Goal: Information Seeking & Learning: Check status

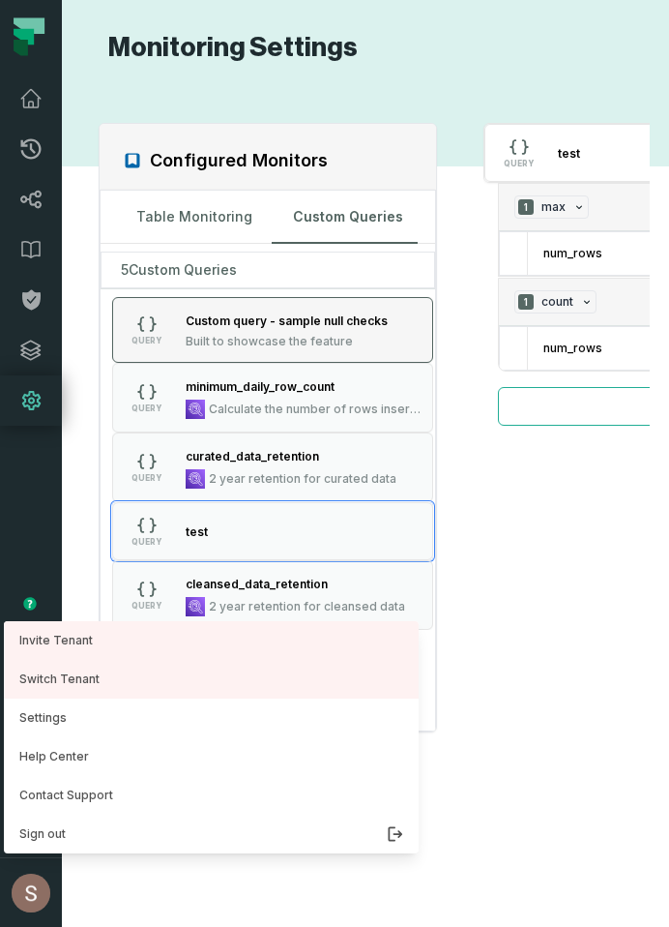
drag, startPoint x: 648, startPoint y: 550, endPoint x: 404, endPoint y: 304, distance: 346.8
click at [648, 550] on div "Configured Monitors Table Monitoring Custom Queries 5 Custom Queries QUERY Cust…" at bounding box center [365, 495] width 569 height 815
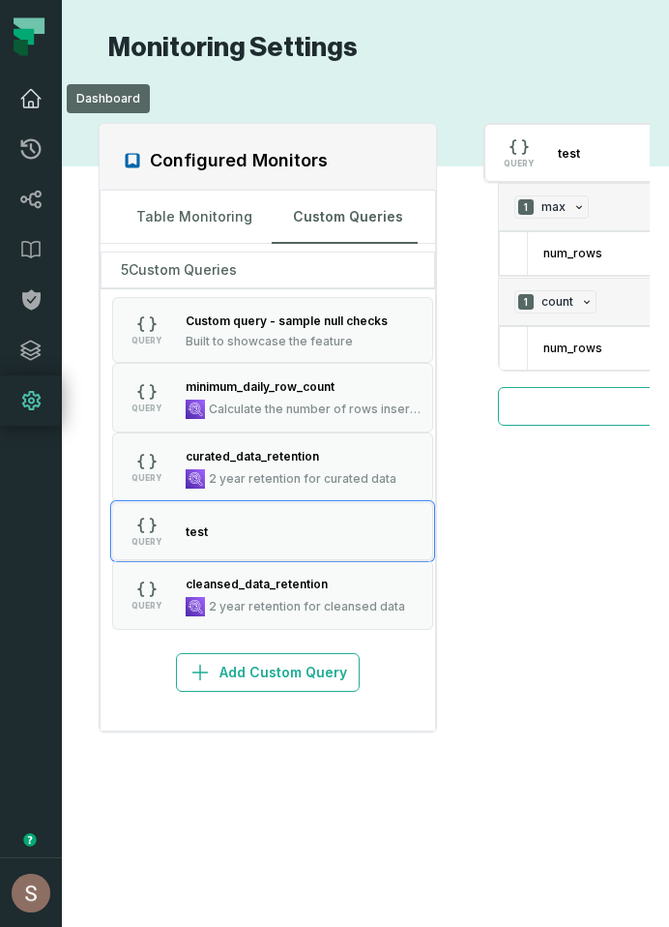
click at [41, 94] on icon at bounding box center [30, 98] width 23 height 23
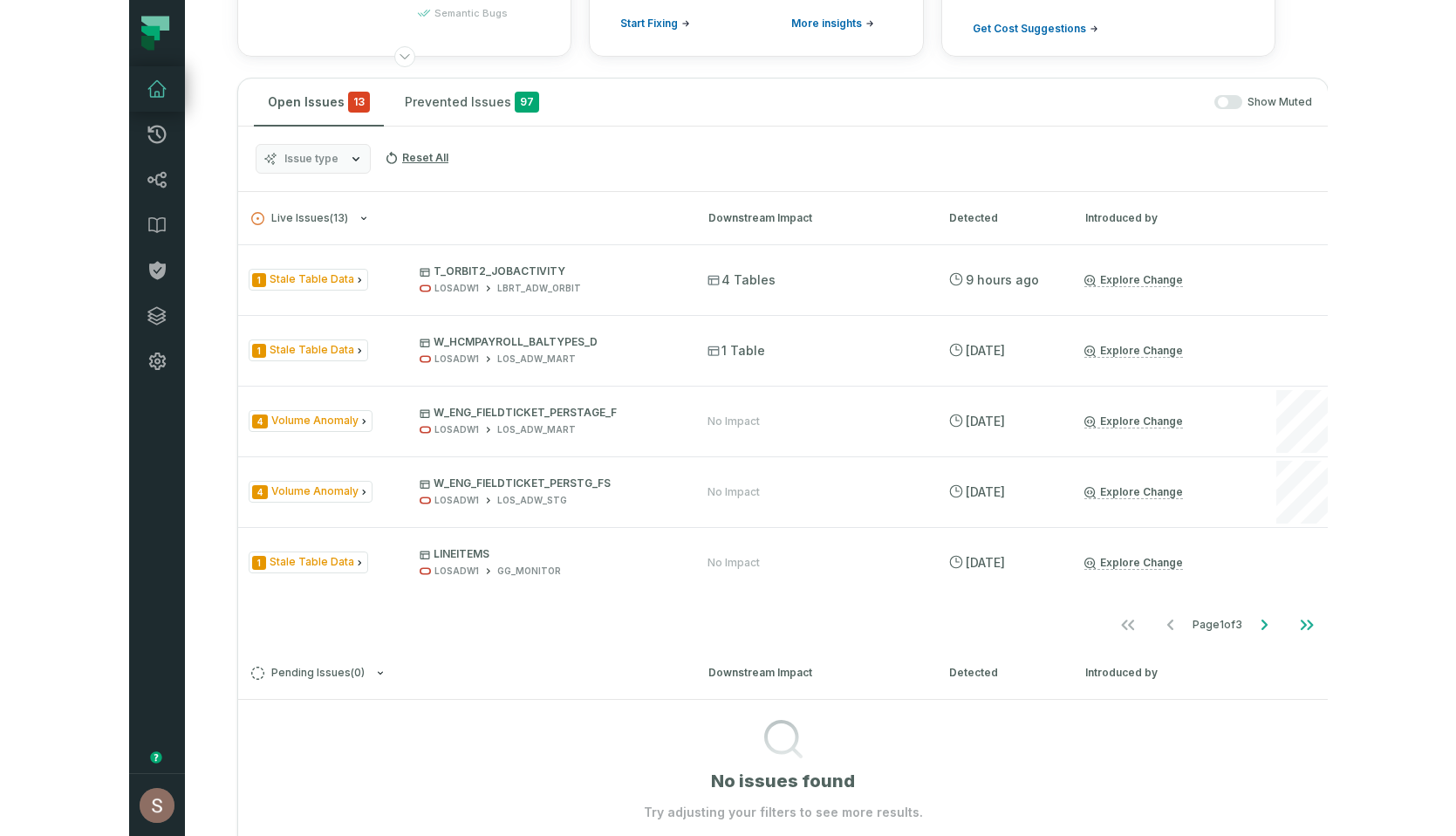
scroll to position [252, 0]
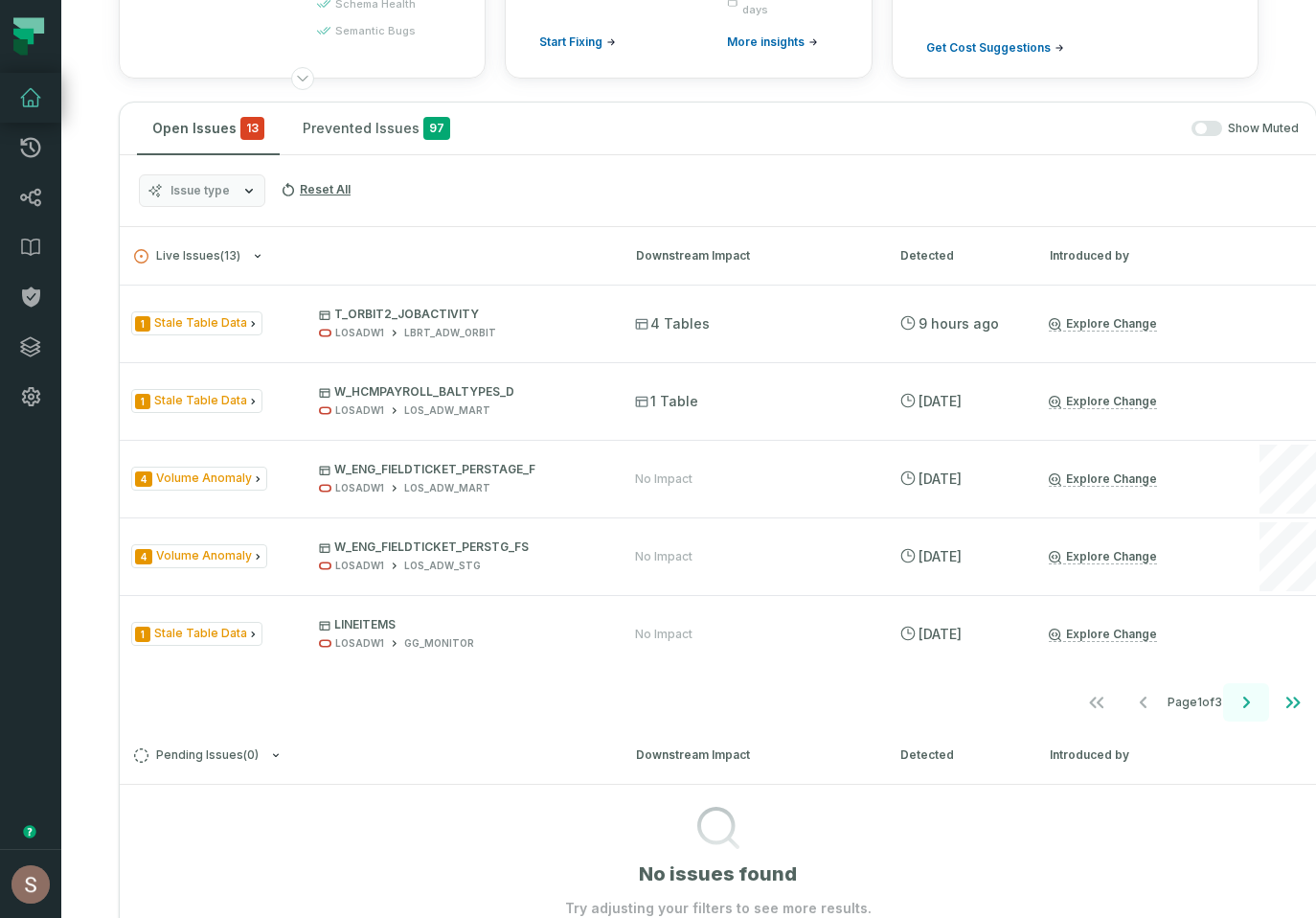
click at [661, 699] on icon "Go to next page" at bounding box center [1246, 701] width 23 height 23
click at [661, 700] on icon "Go to next page" at bounding box center [1246, 701] width 23 height 23
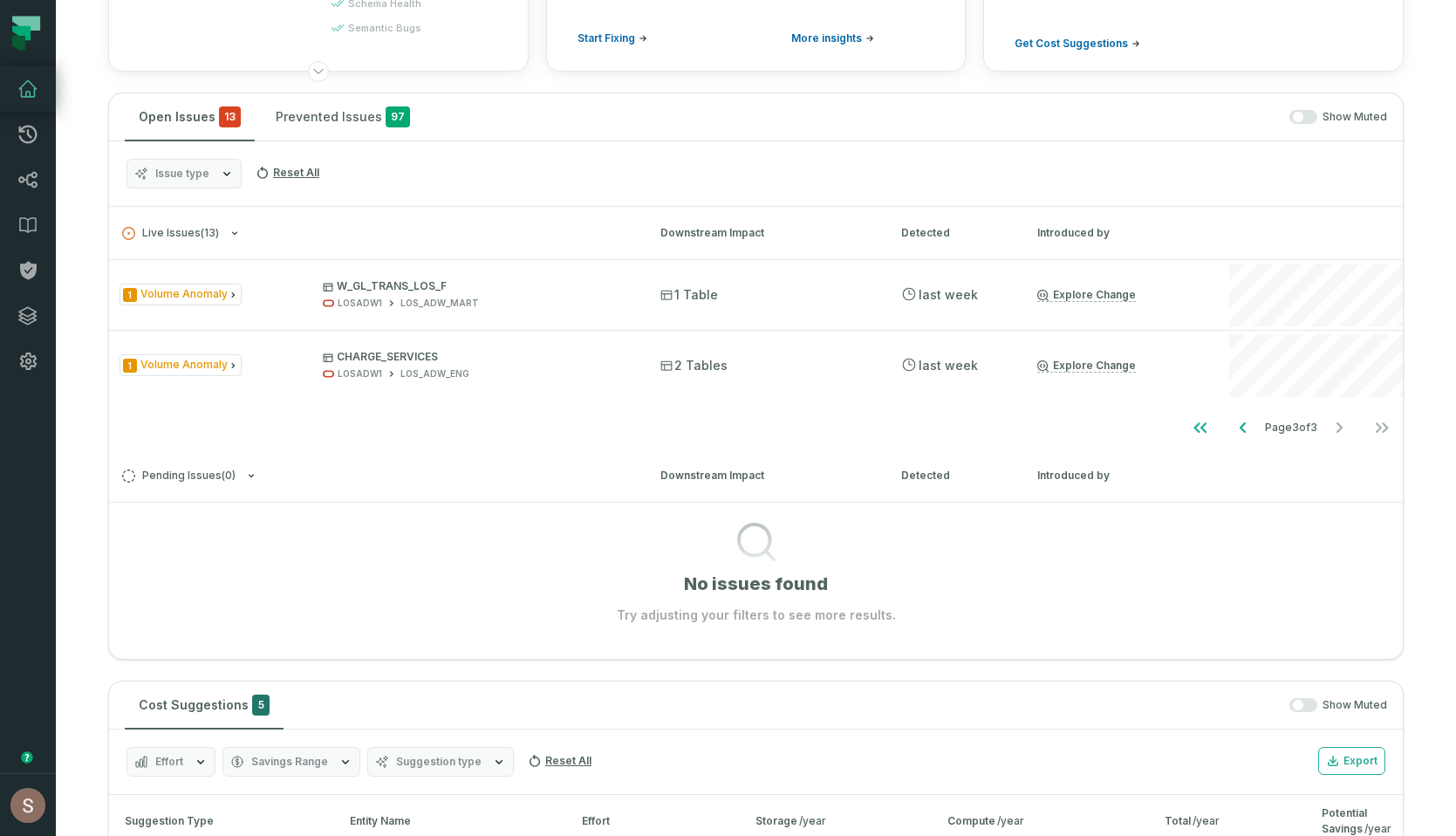
click at [603, 113] on button "button" at bounding box center [1304, 116] width 28 height 14
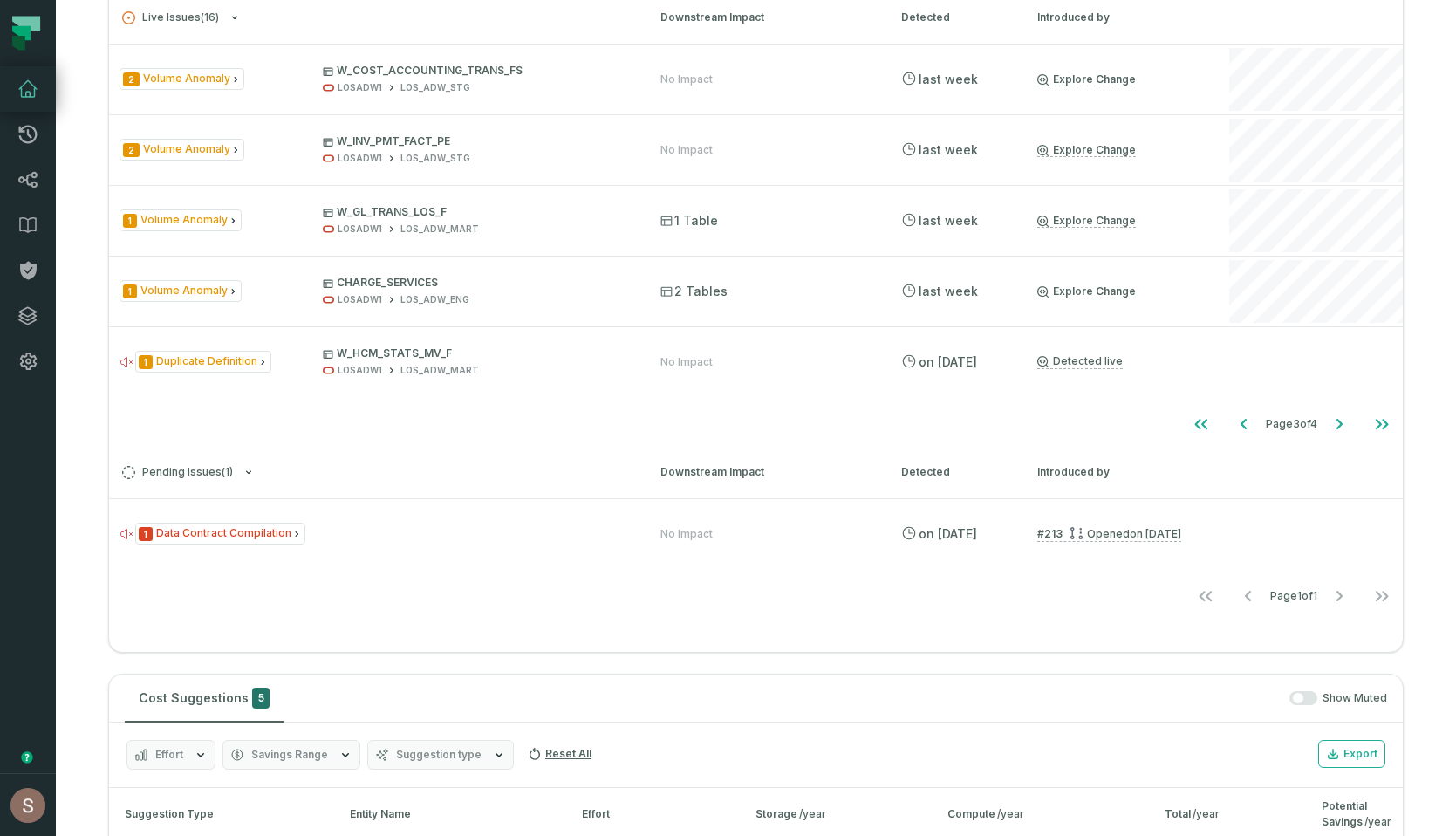
scroll to position [556, 0]
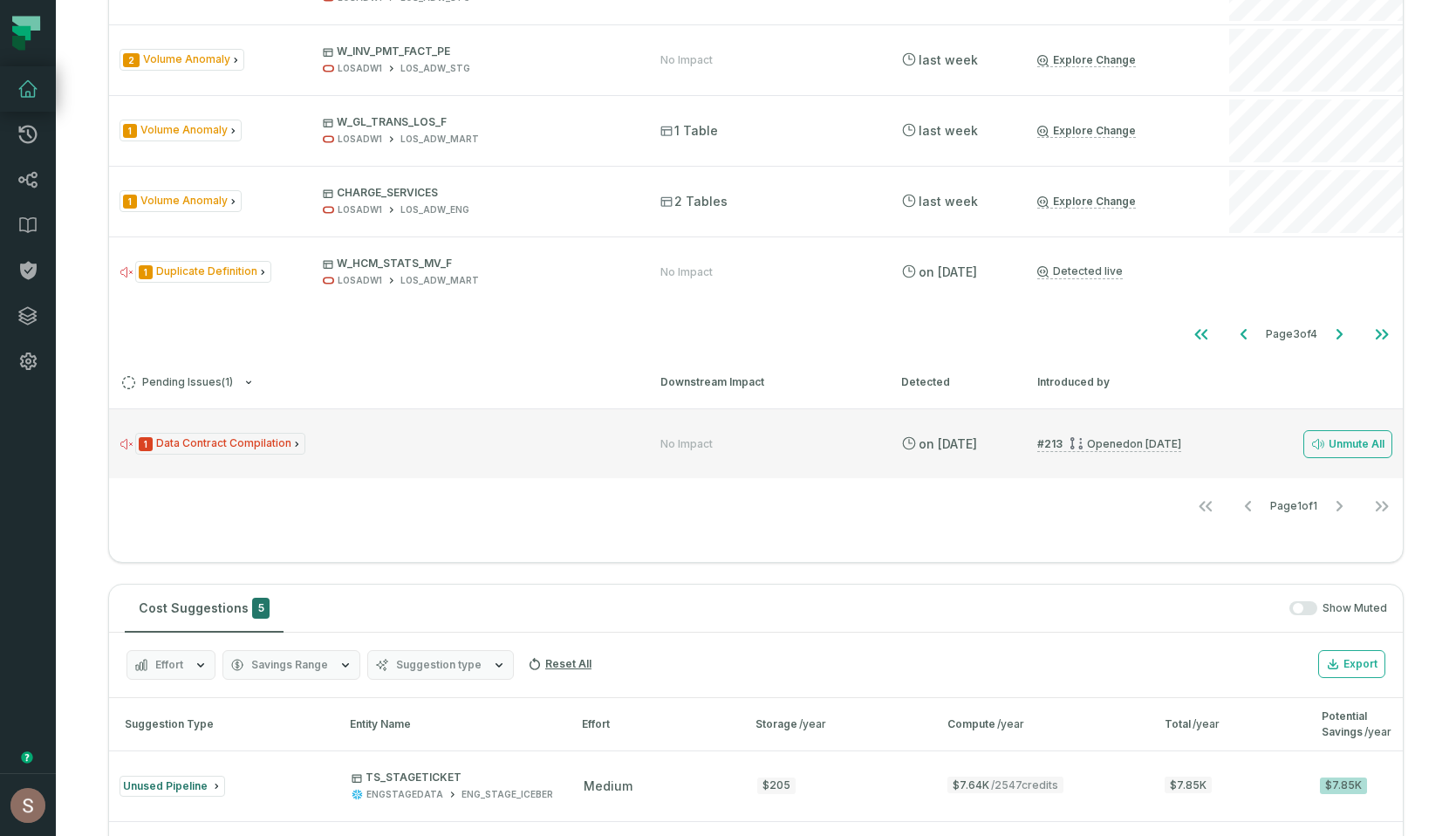
click at [412, 440] on div "1 Data Contract Compilation" at bounding box center [374, 444] width 510 height 22
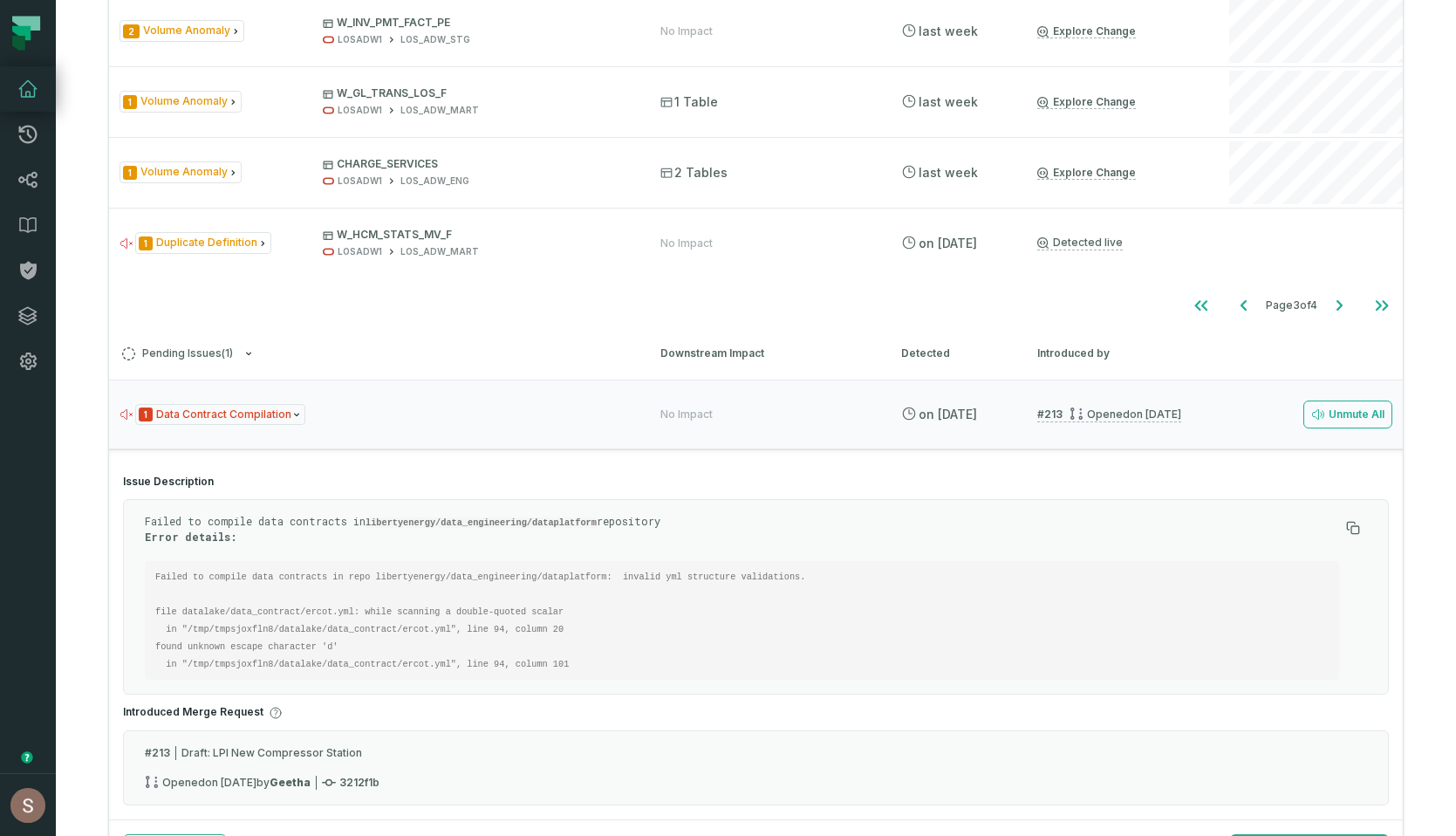
scroll to position [581, 0]
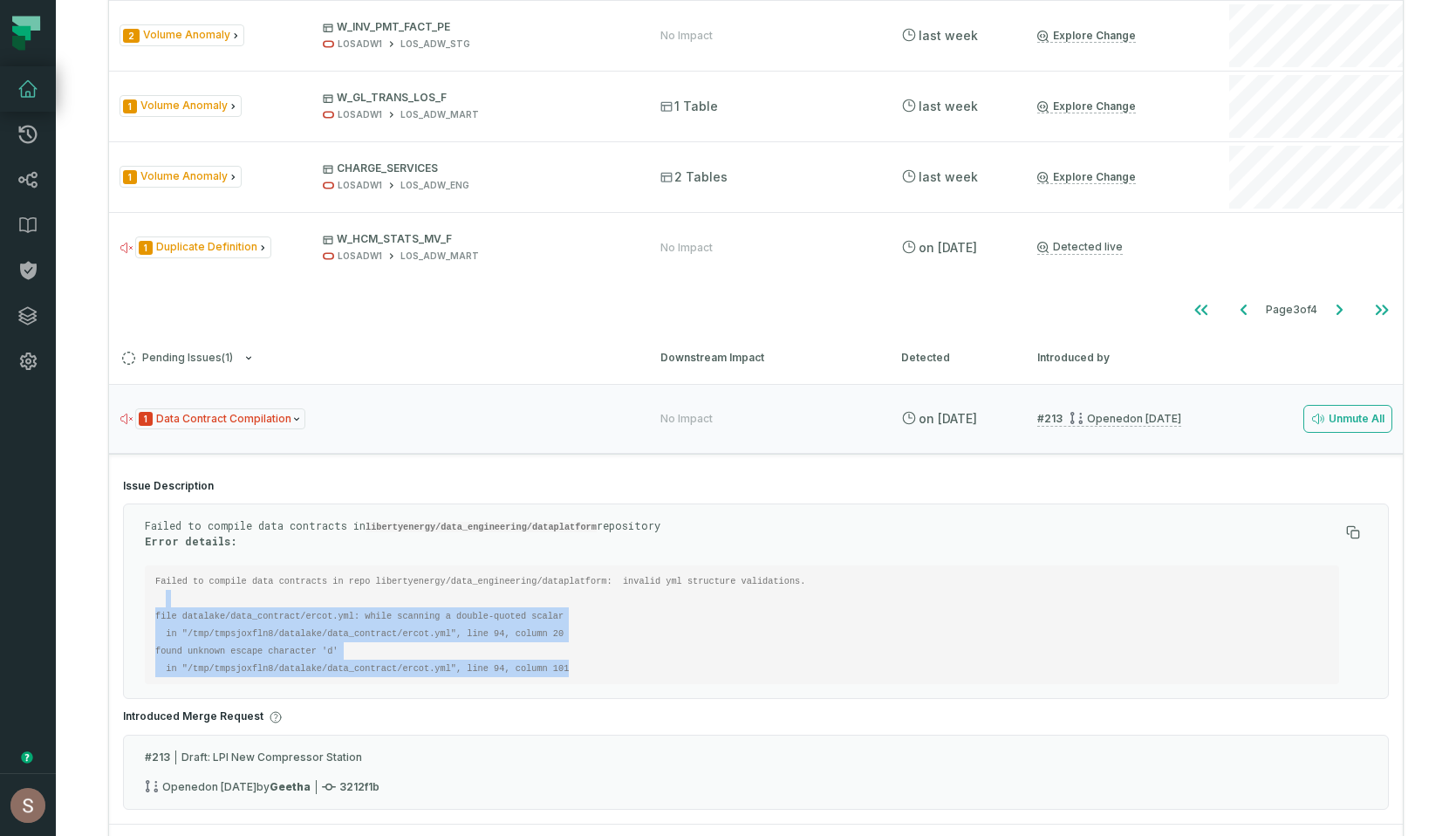
drag, startPoint x: 610, startPoint y: 659, endPoint x: 253, endPoint y: 598, distance: 362.2
click at [253, 598] on pre "Failed to compile data contracts in repo libertyenergy/data_engineering/datapla…" at bounding box center [742, 625] width 1194 height 119
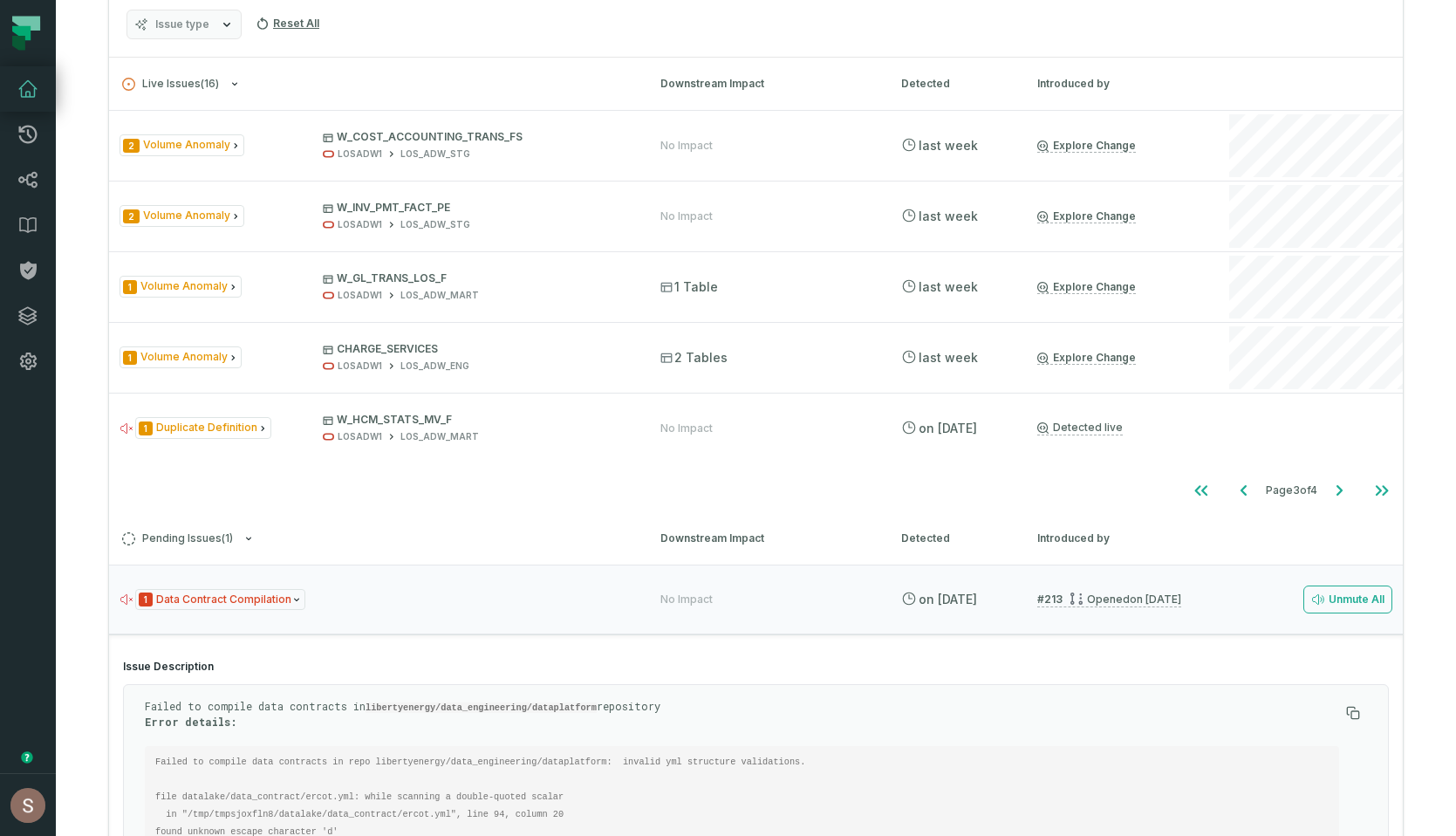
scroll to position [352, 0]
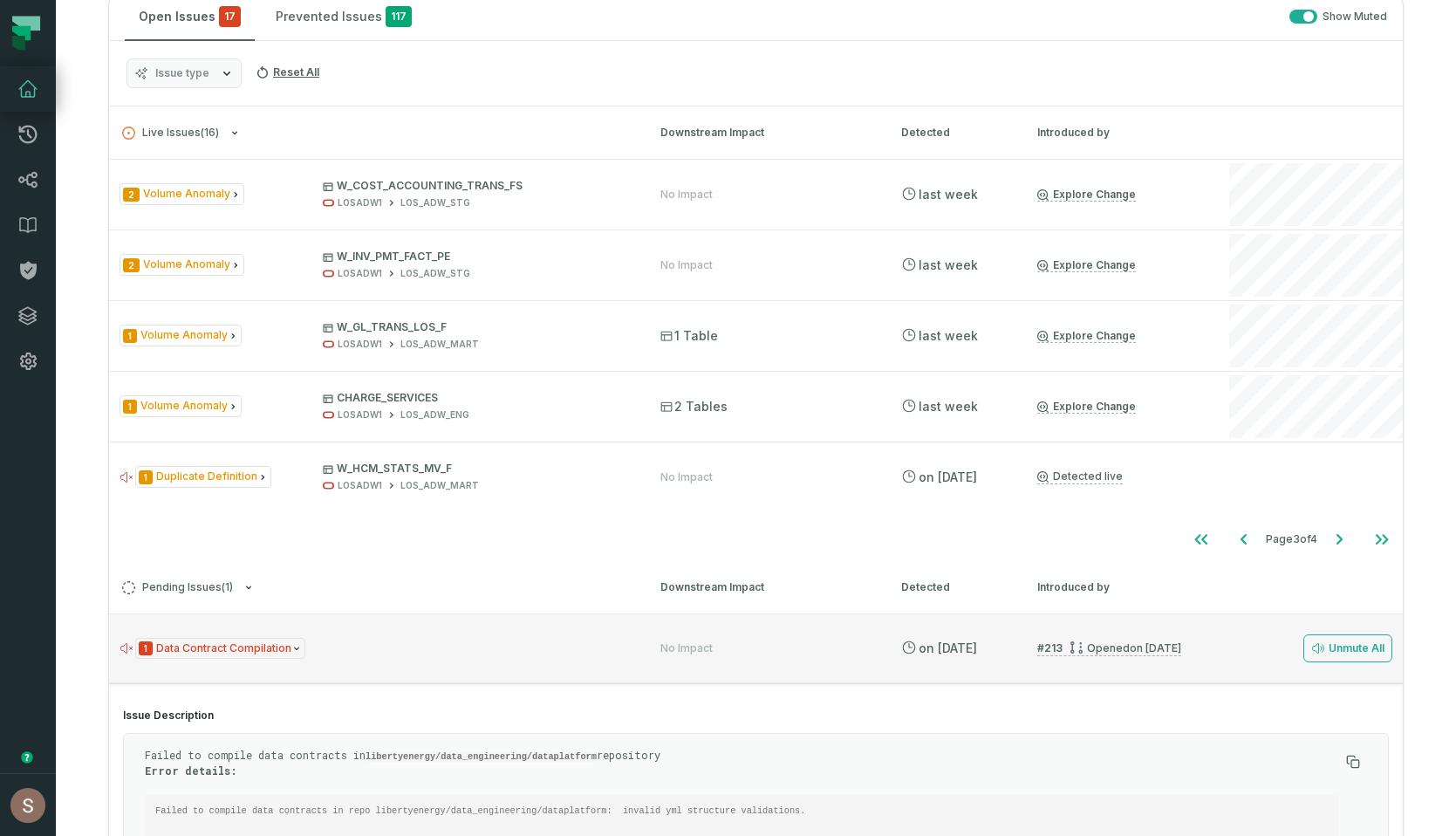
click at [375, 651] on div "1 Data Contract Compilation" at bounding box center [374, 648] width 510 height 22
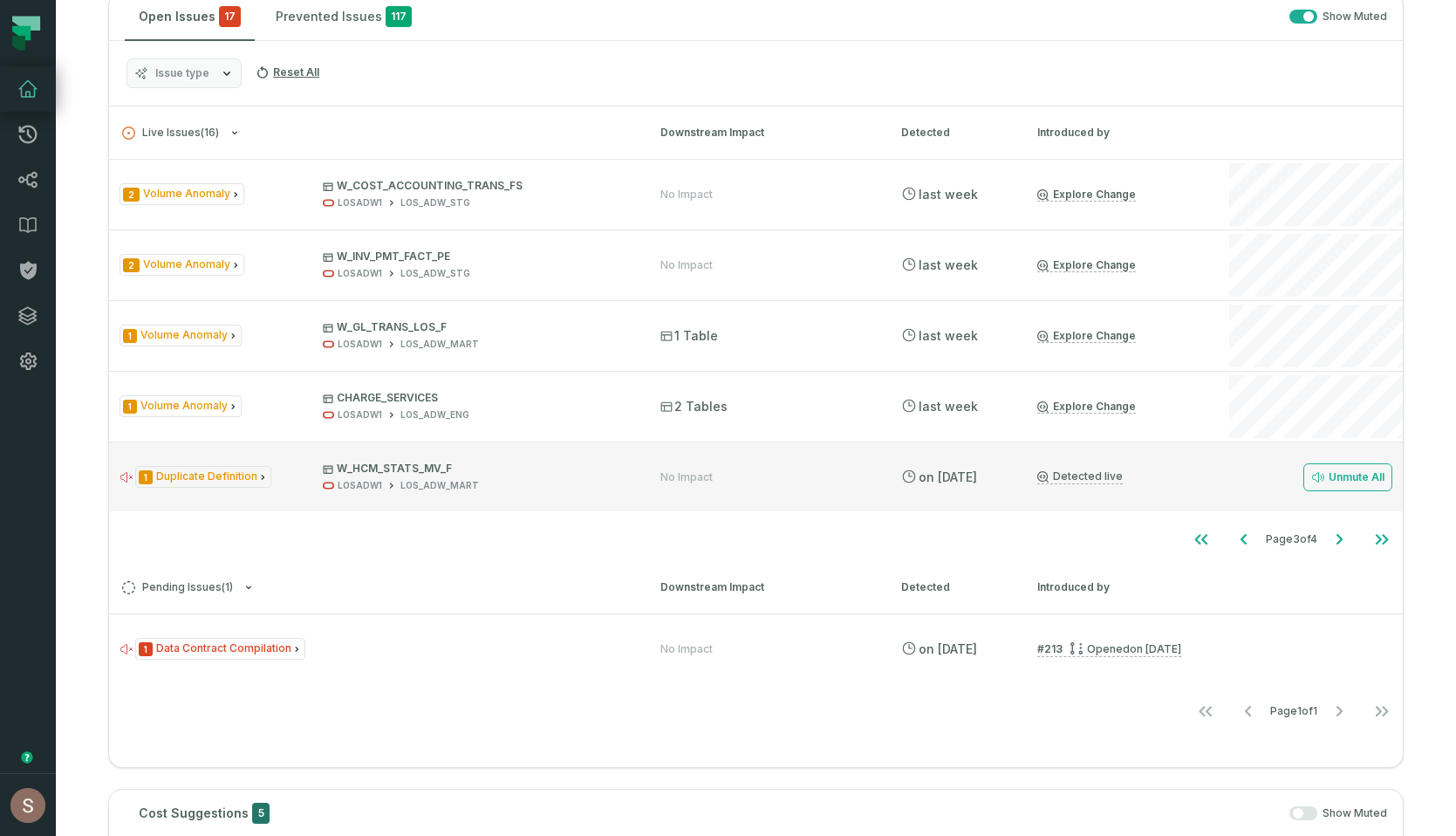
click at [309, 488] on div "1 Duplicate Definition W_HCM_STATS_MV_F LOSADW1 LOS_ADW_MART" at bounding box center [374, 477] width 510 height 31
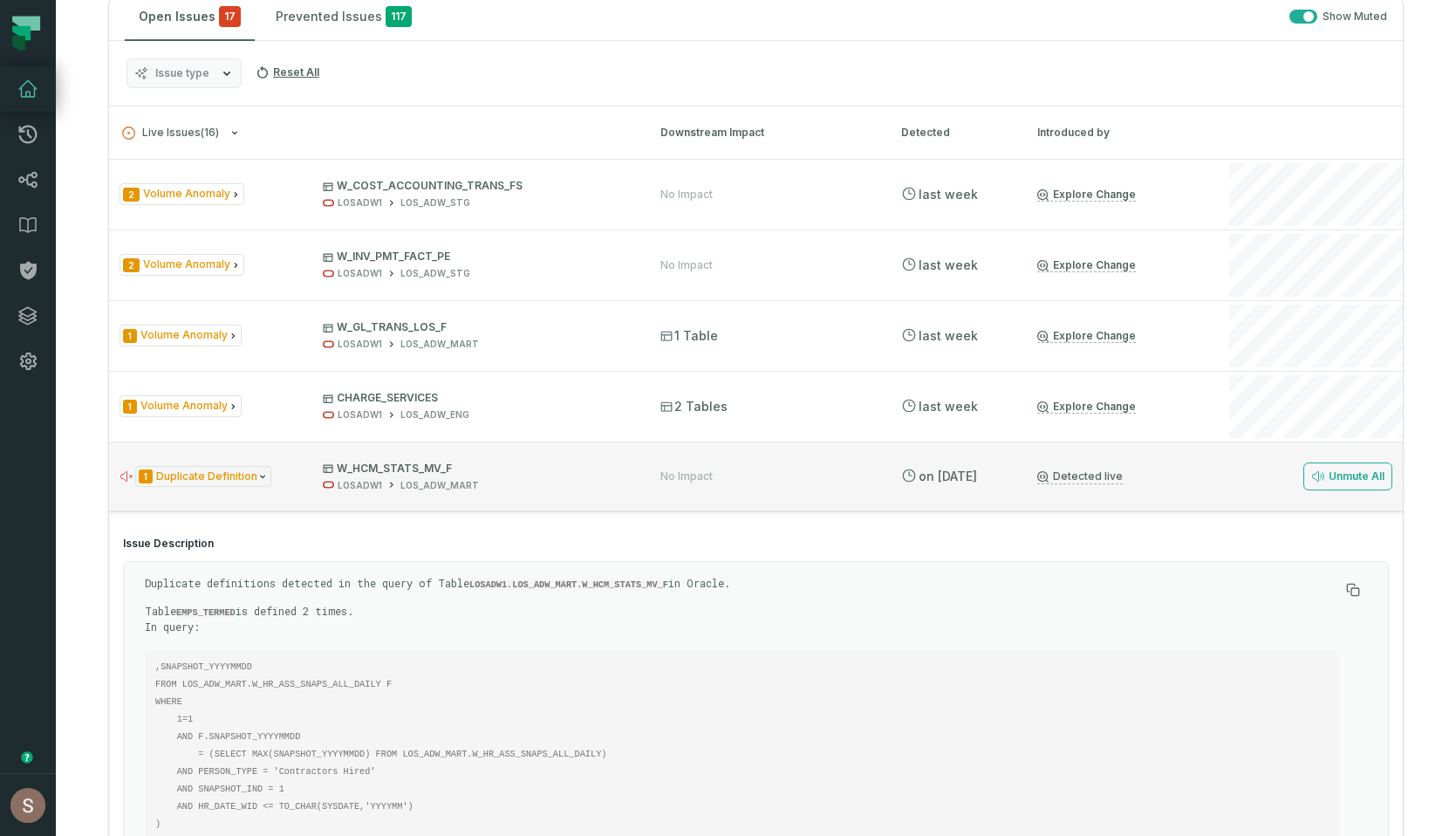
click at [309, 488] on div "1 Duplicate Definition W_HCM_STATS_MV_F LOSADW1 LOS_ADW_MART" at bounding box center [374, 477] width 510 height 31
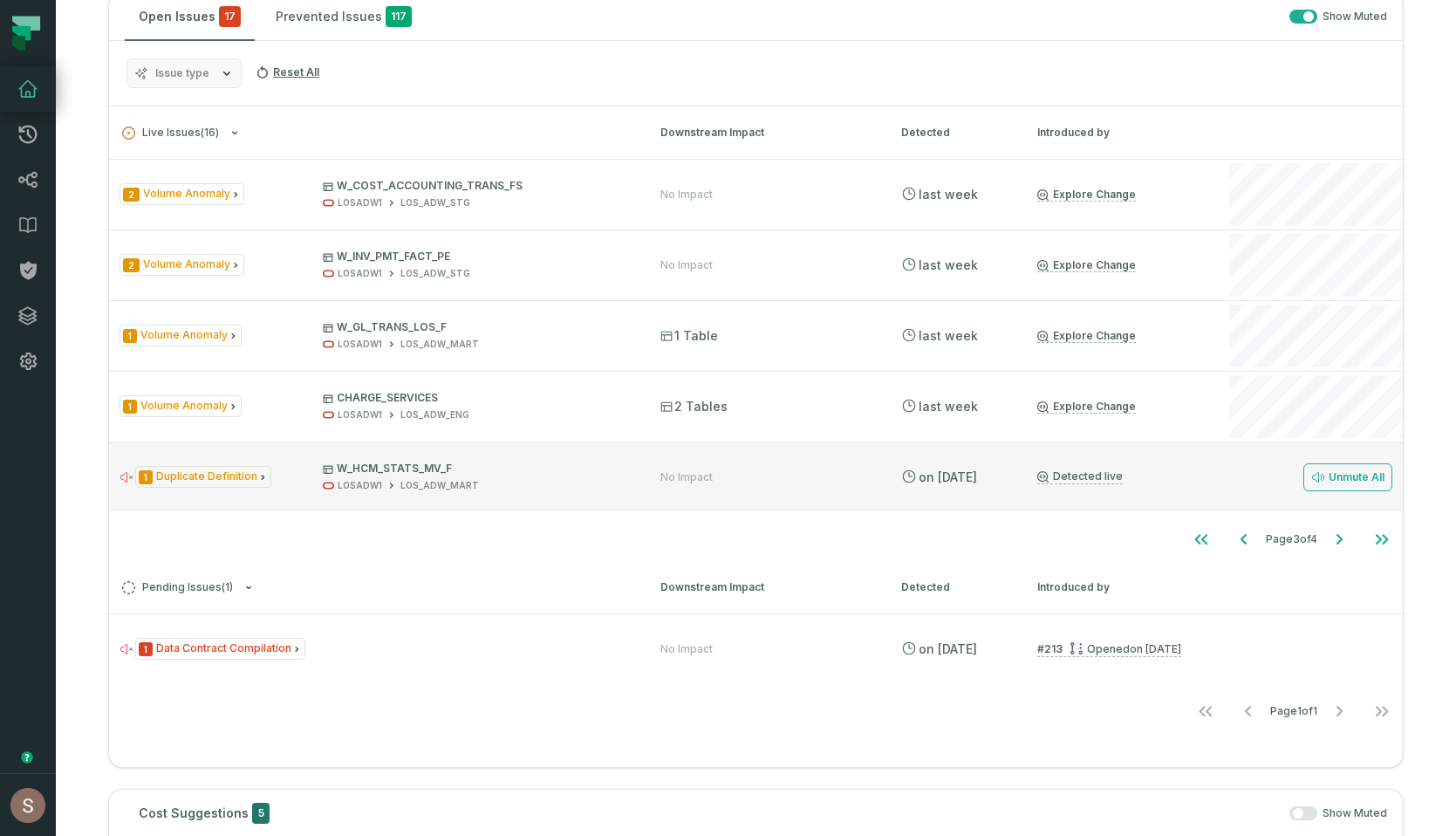
click at [309, 488] on div "1 Duplicate Definition W_HCM_STATS_MV_F LOSADW1 LOS_ADW_MART" at bounding box center [374, 477] width 510 height 31
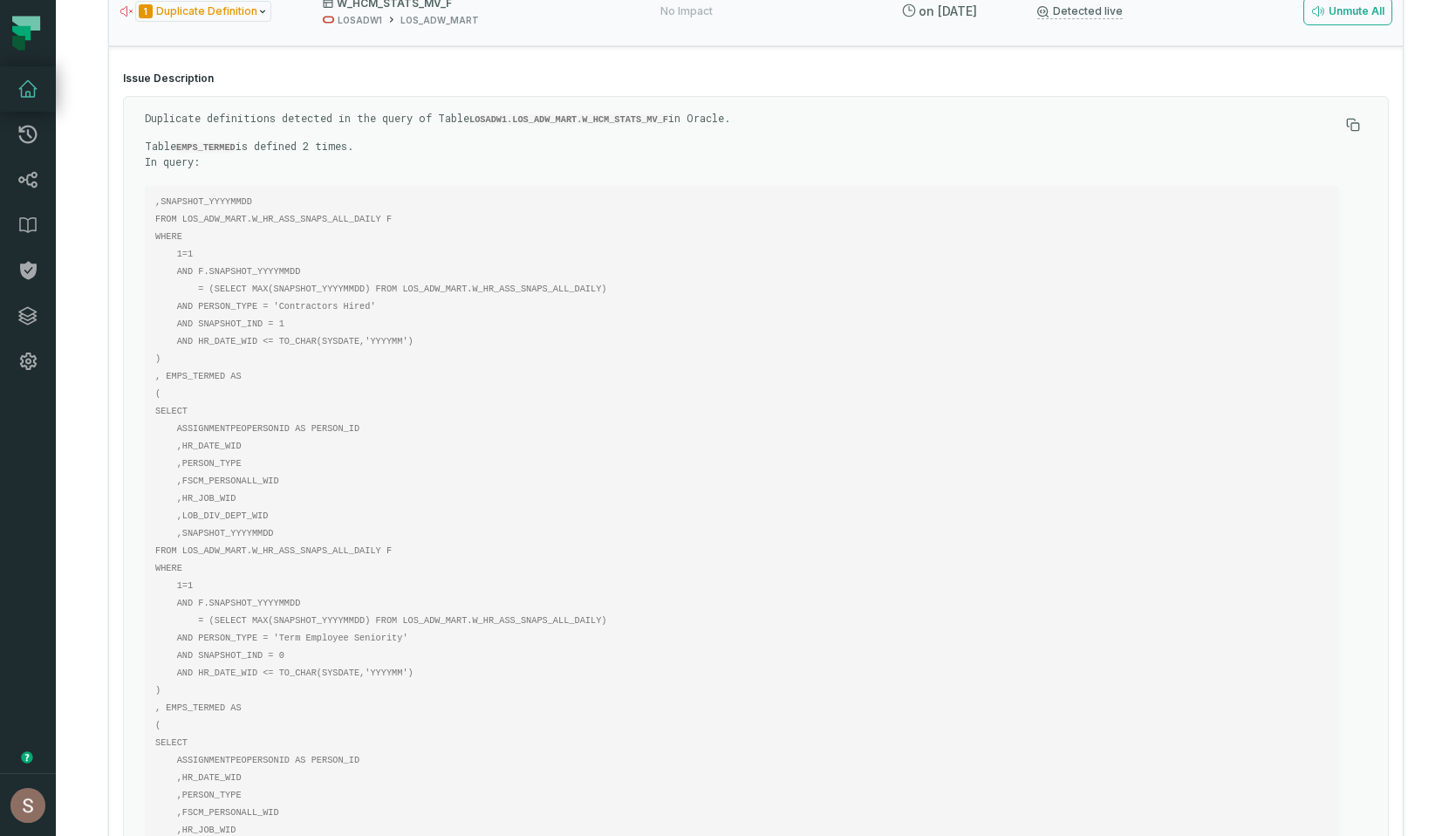
scroll to position [459, 0]
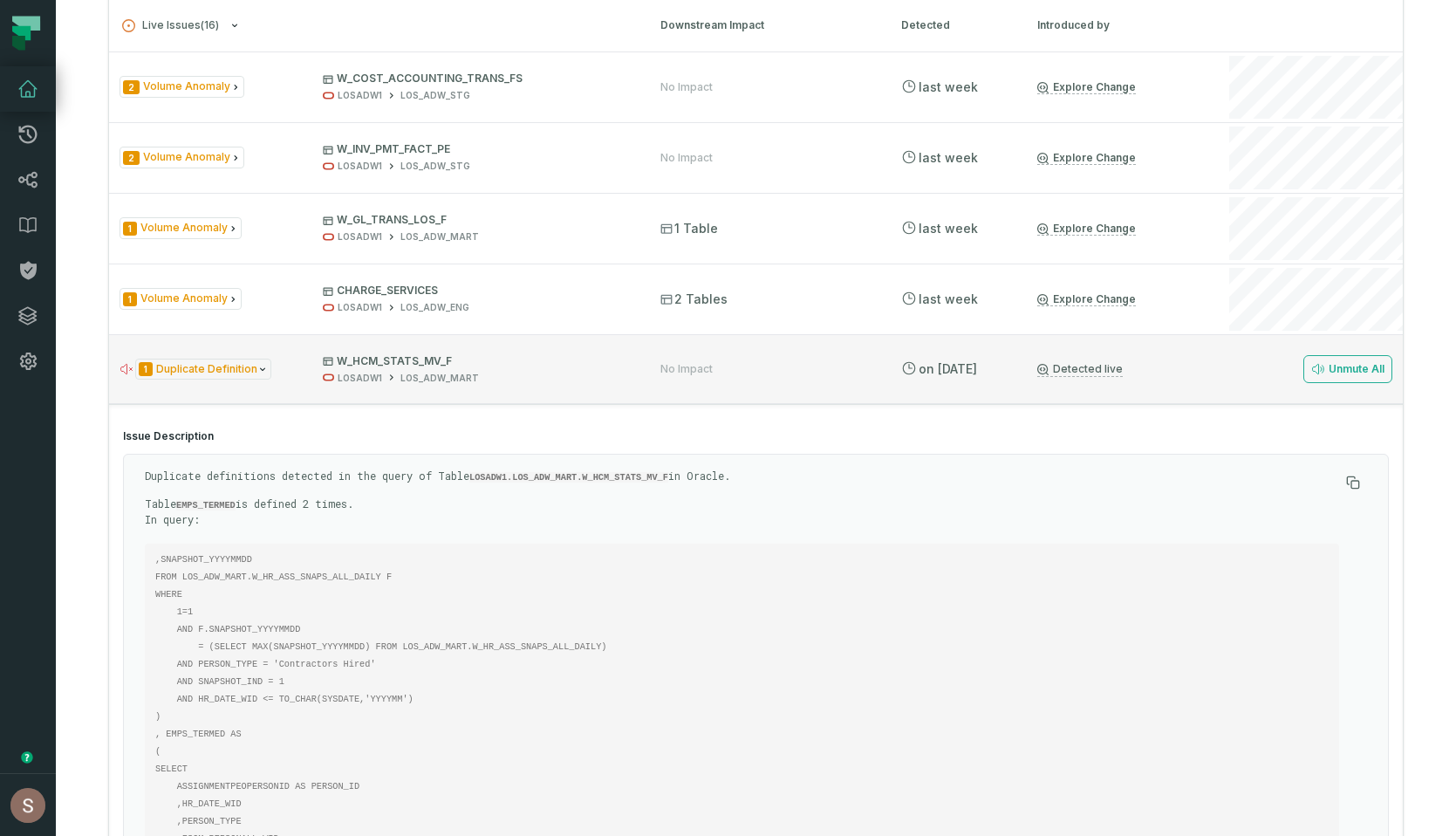
click at [301, 375] on div "1 Duplicate Definition W_HCM_STATS_MV_F LOSADW1 LOS_ADW_MART" at bounding box center [374, 370] width 510 height 31
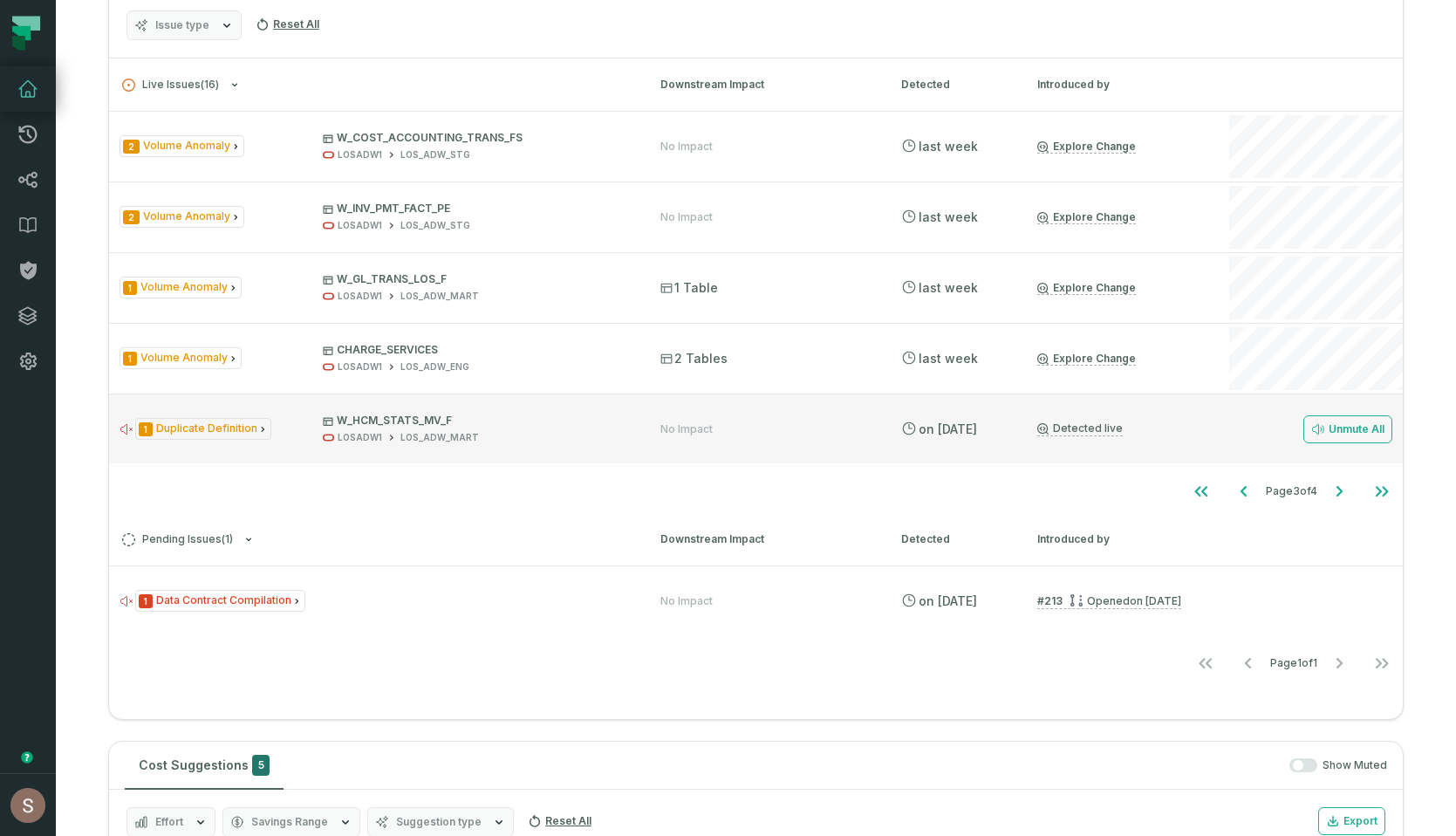
scroll to position [381, 0]
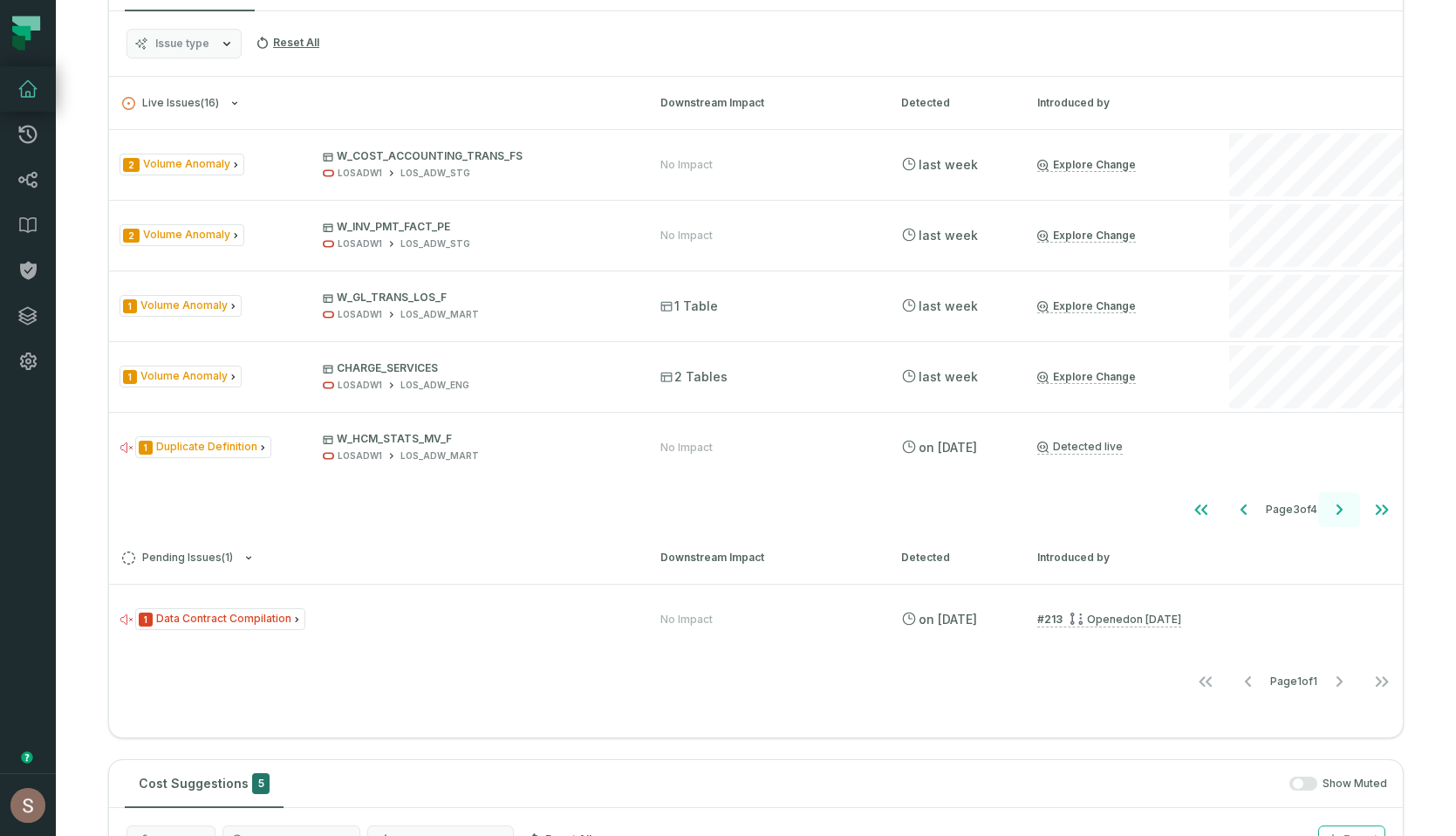
click at [603, 512] on icon "Go to next page" at bounding box center [1339, 509] width 21 height 21
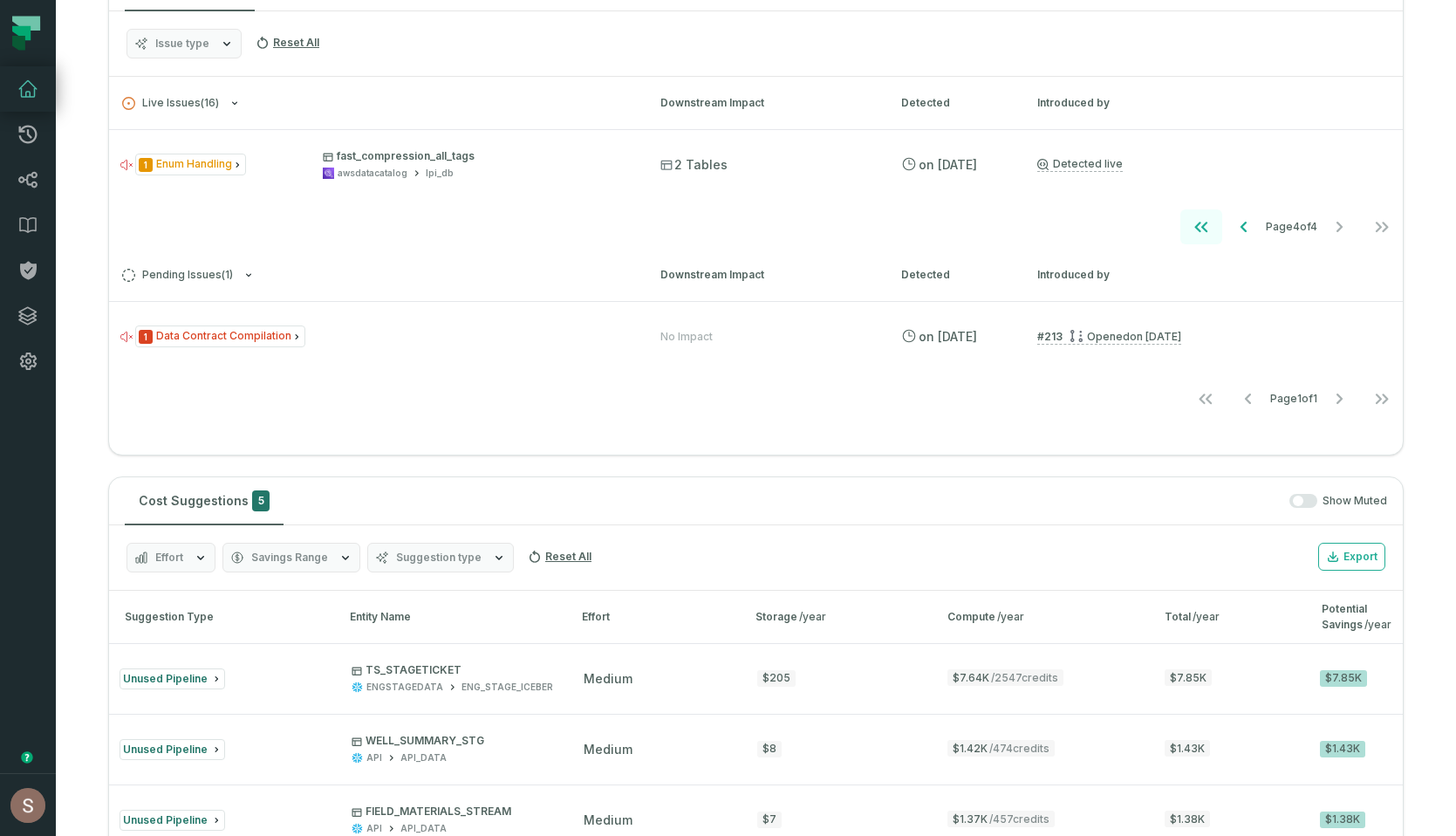
click at [603, 221] on button "Go to first page" at bounding box center [1202, 226] width 41 height 35
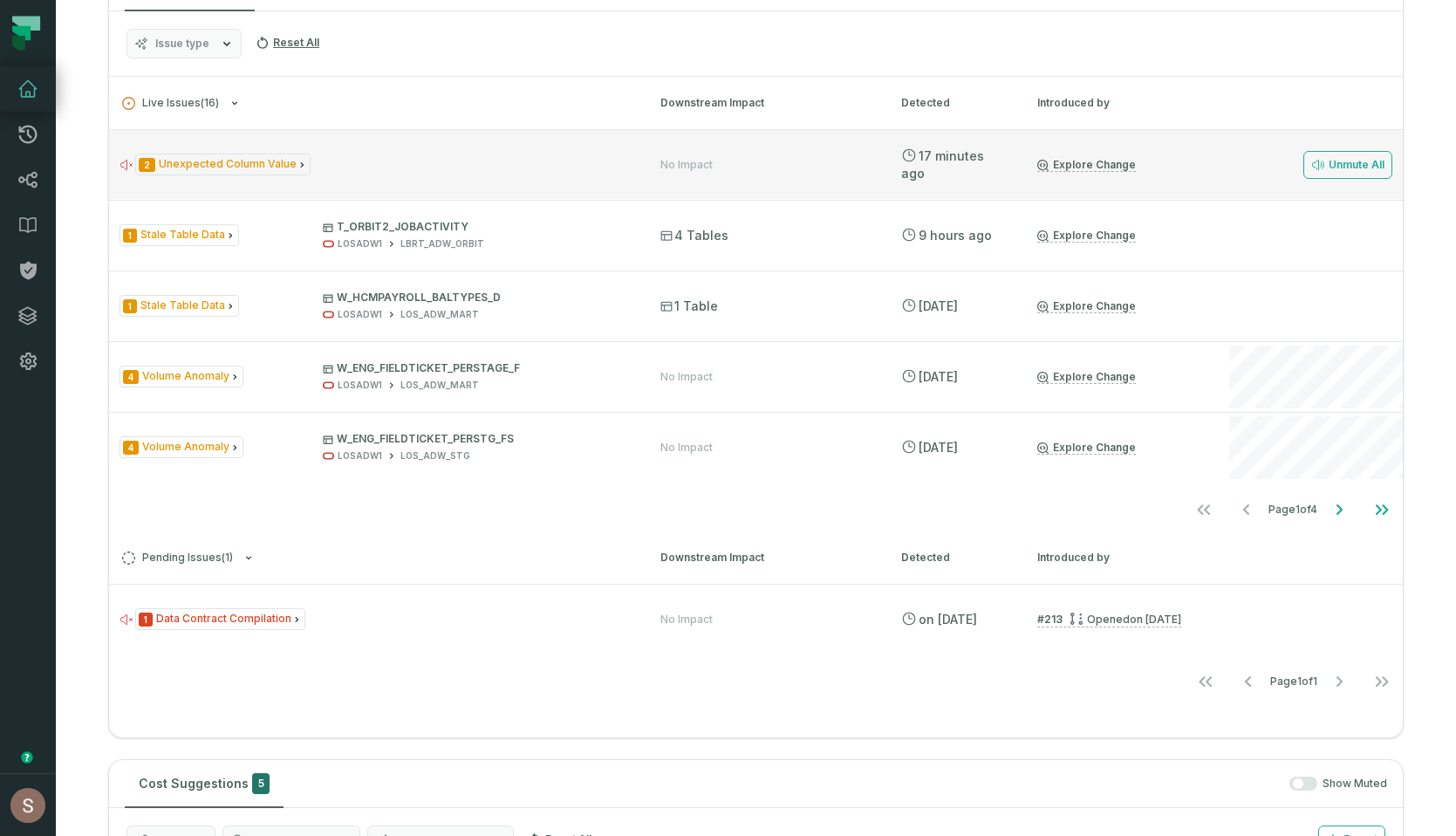
click at [408, 167] on div "2 Unexpected Column Value" at bounding box center [374, 164] width 510 height 22
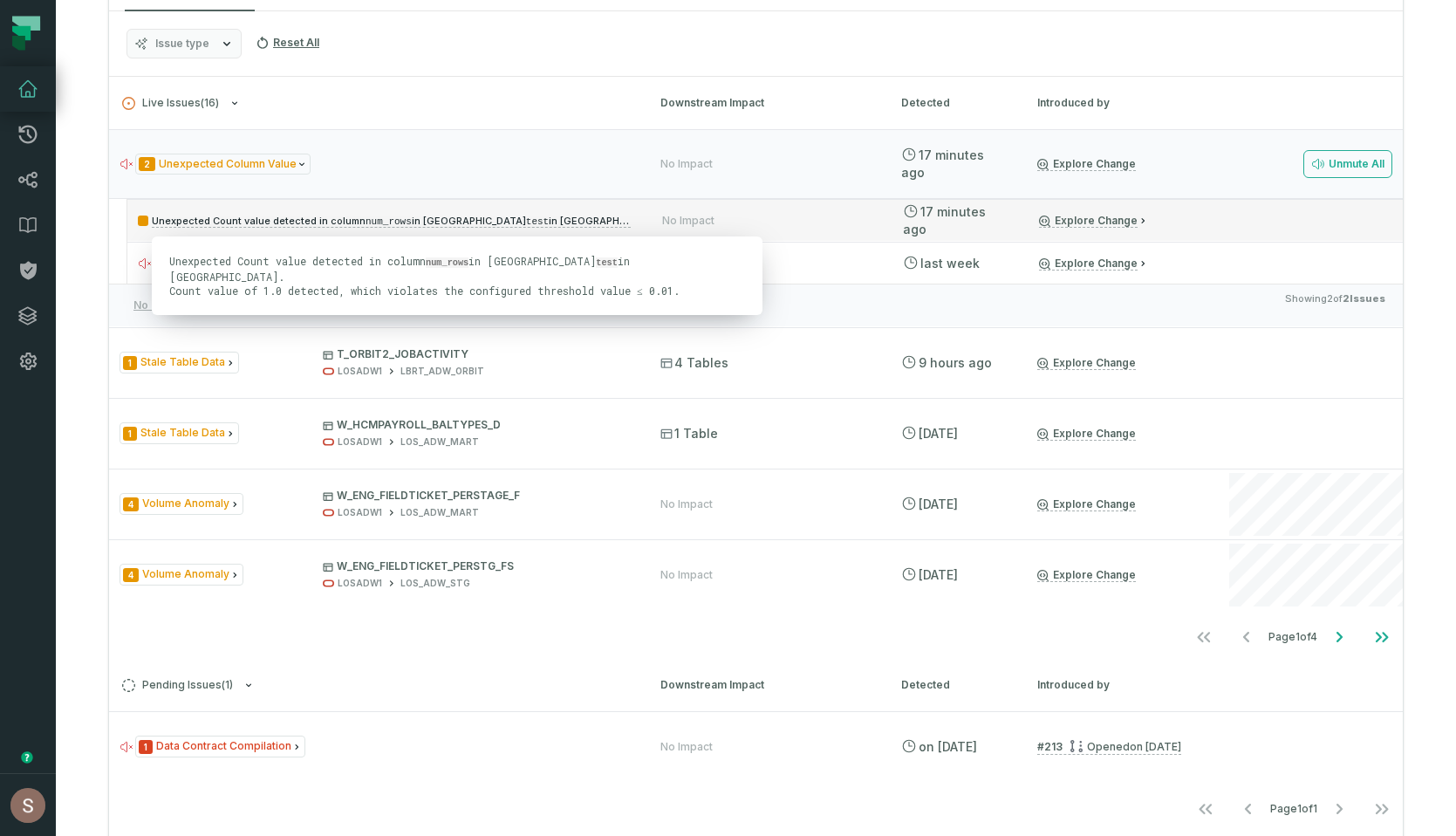
click at [586, 217] on p "Unexpected Count value detected in column num_rows in Query test in Athena." at bounding box center [384, 220] width 493 height 21
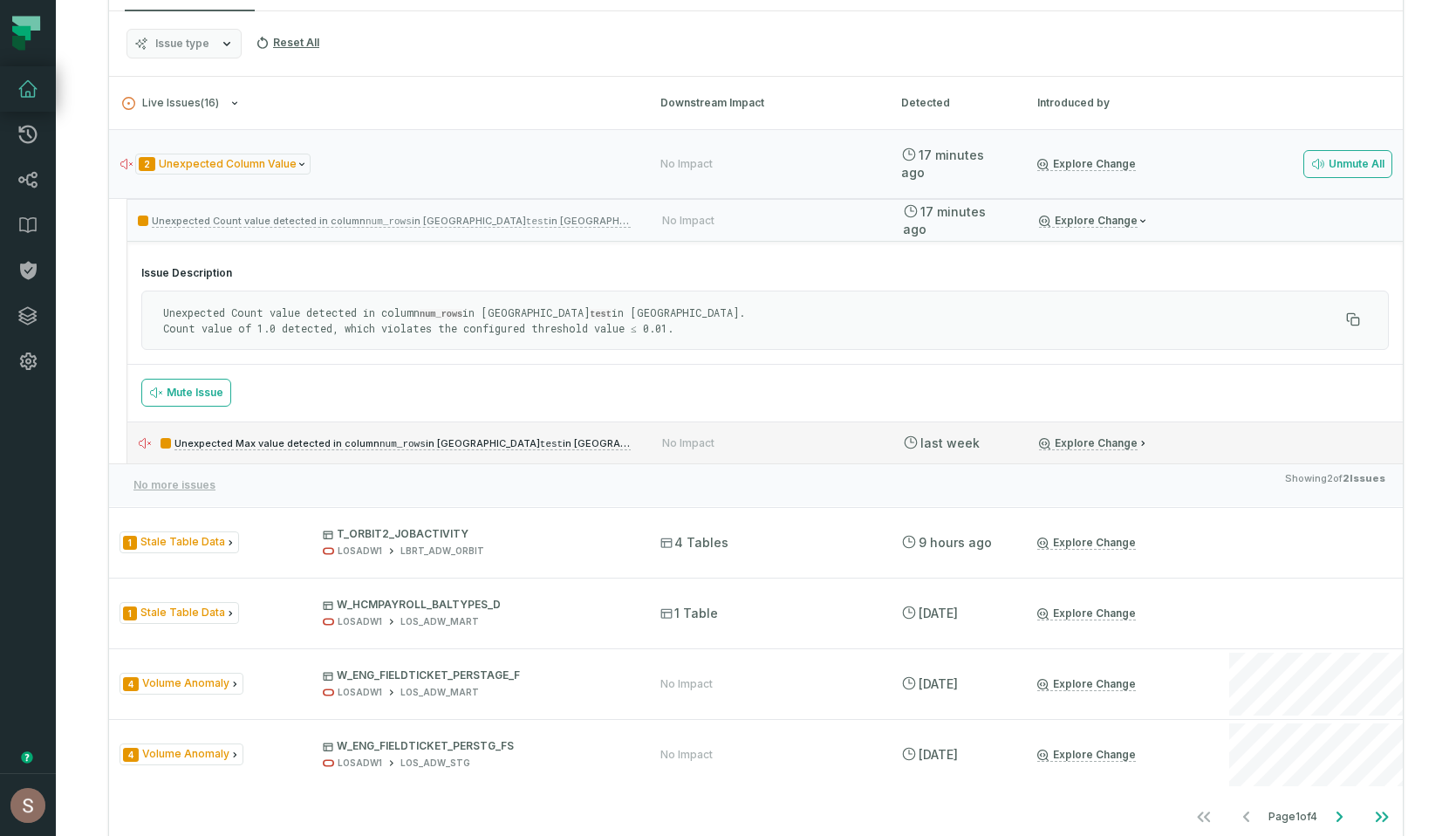
click at [603, 436] on div "Unexpected Max value detected in column num_rows in Query test in Athena. No Im…" at bounding box center [765, 442] width 1276 height 41
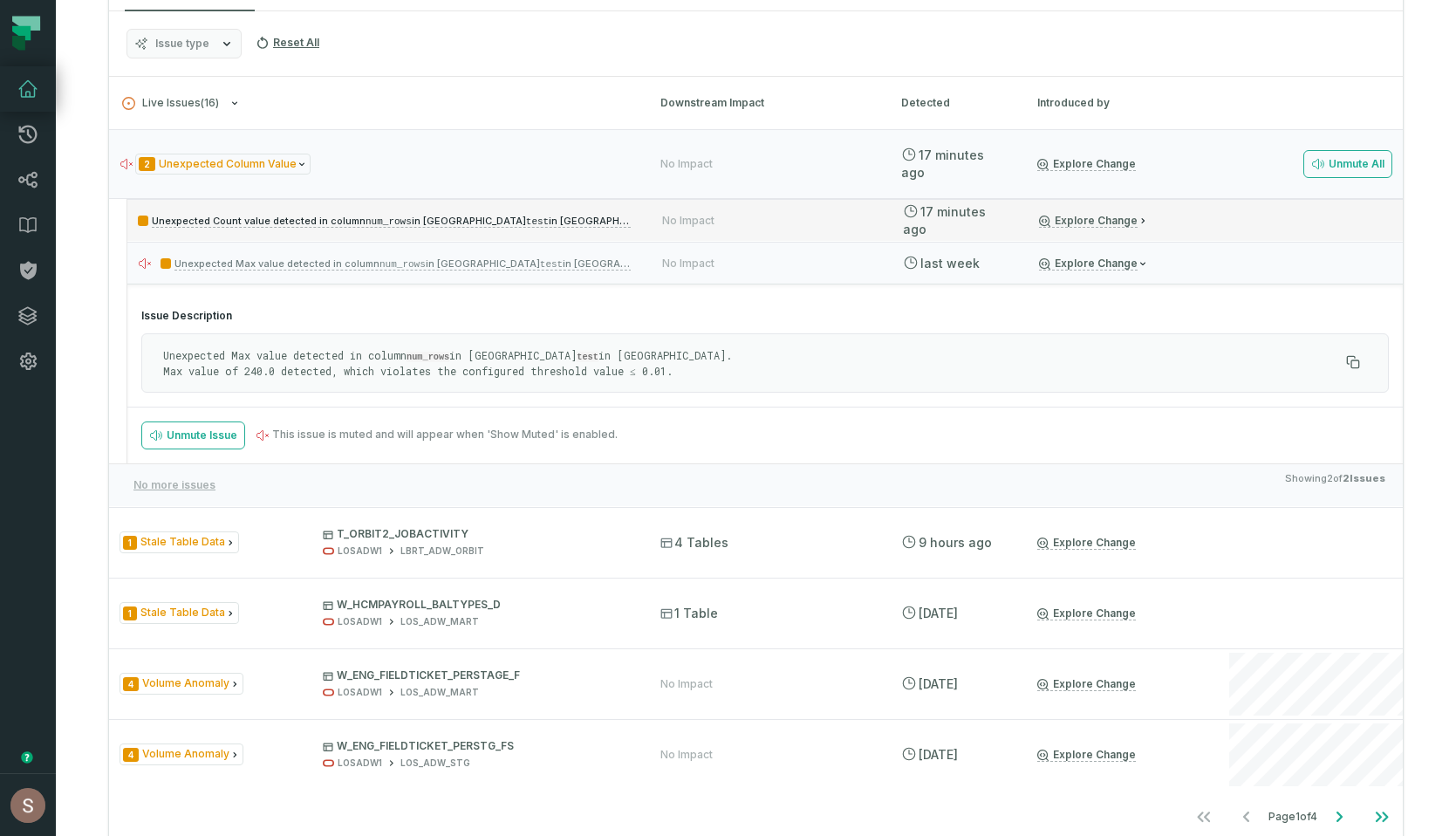
click at [603, 219] on p "Unexpected Count value detected in column num_rows in Query test in Athena." at bounding box center [384, 220] width 493 height 21
